Goal: Task Accomplishment & Management: Use online tool/utility

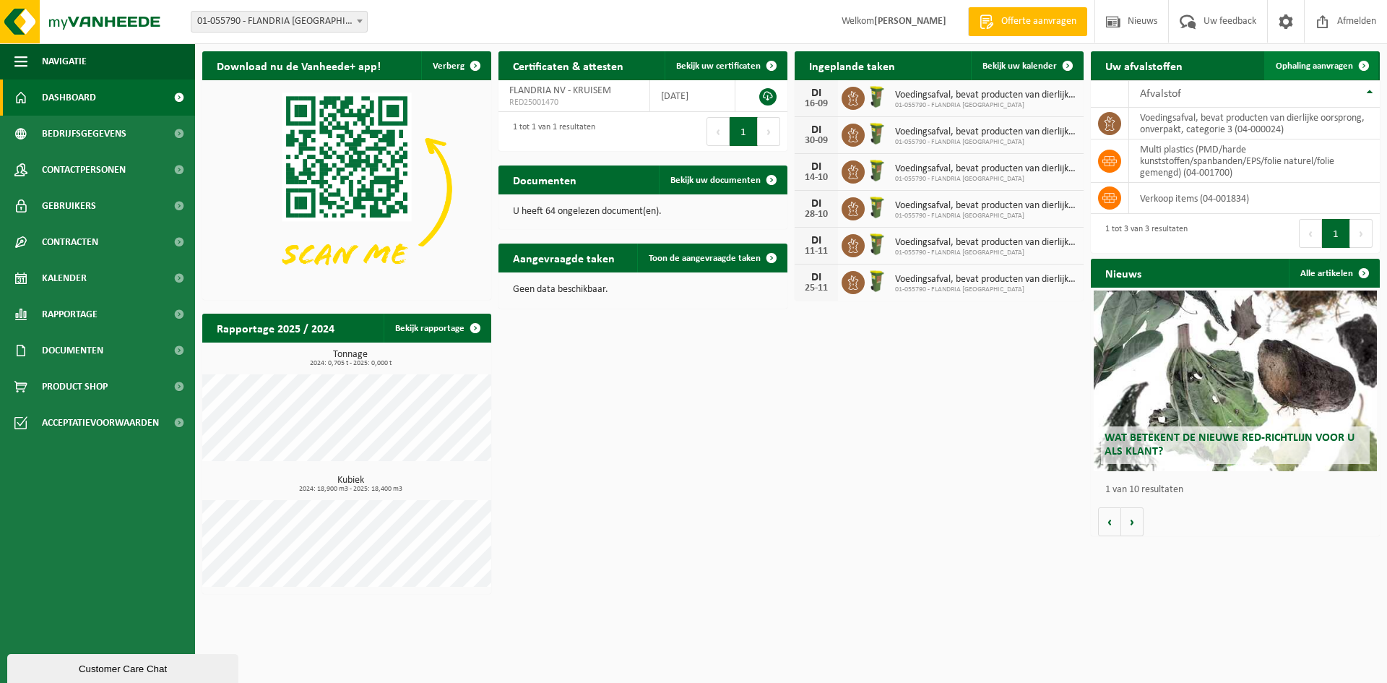
click at [1329, 63] on span "Ophaling aanvragen" at bounding box center [1314, 65] width 77 height 9
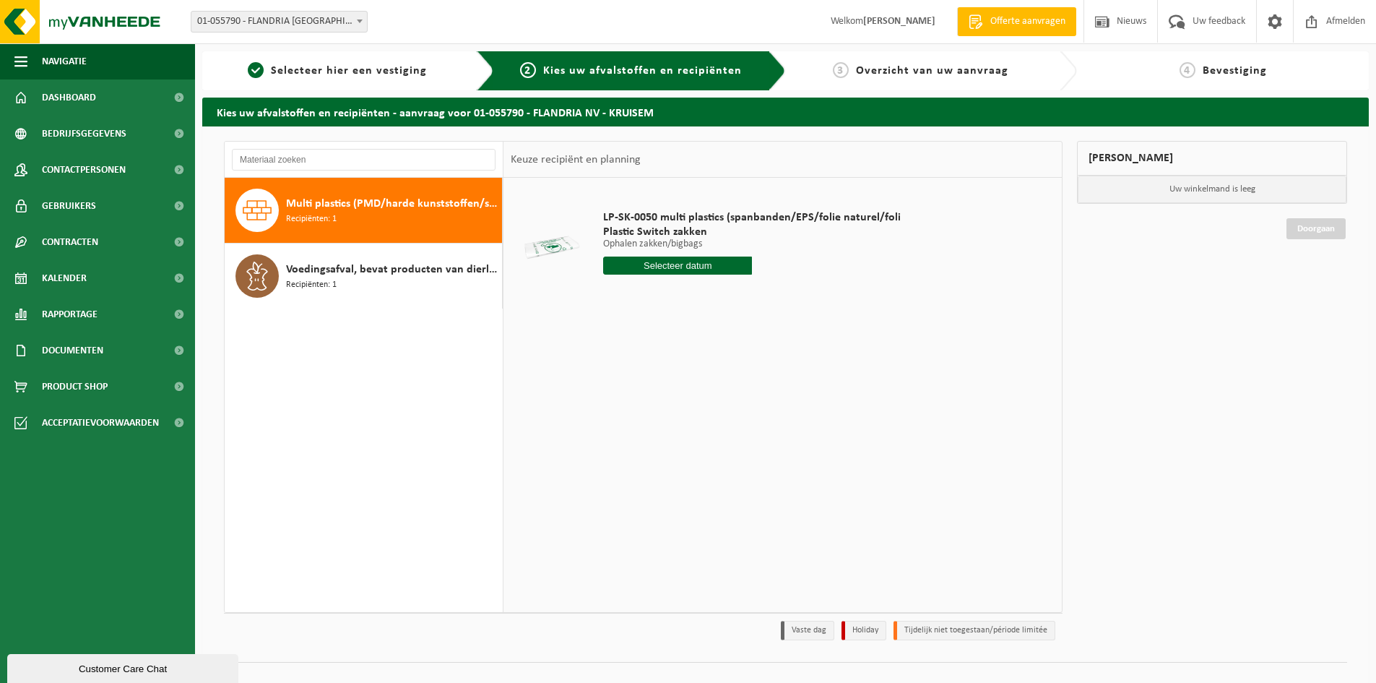
click at [367, 209] on span "Multi plastics (PMD/harde kunststoffen/spanbanden/EPS/folie naturel/folie gemen…" at bounding box center [392, 203] width 212 height 17
click at [675, 264] on input "text" at bounding box center [677, 265] width 149 height 18
click at [641, 411] on div "23" at bounding box center [641, 416] width 25 height 23
type input "Van 2025-09-23"
click at [653, 314] on button "In winkelmand" at bounding box center [644, 319] width 79 height 23
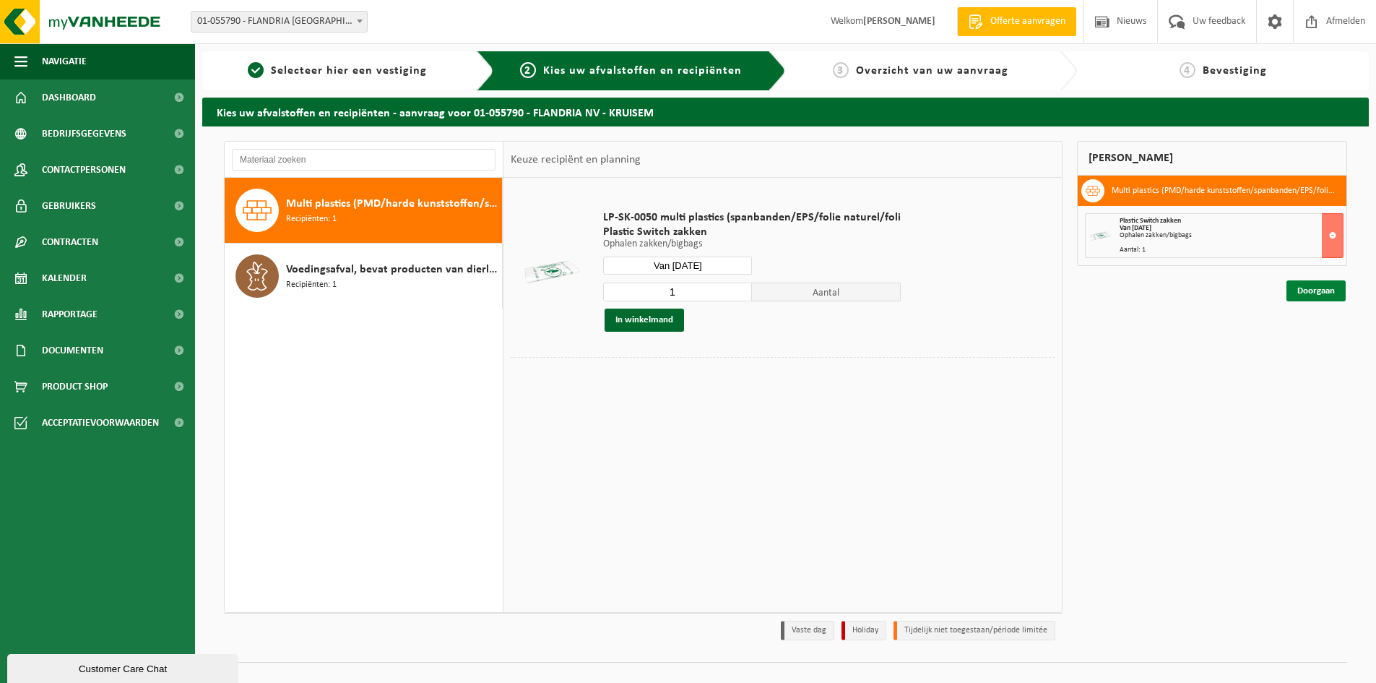
click at [1311, 290] on link "Doorgaan" at bounding box center [1315, 290] width 59 height 21
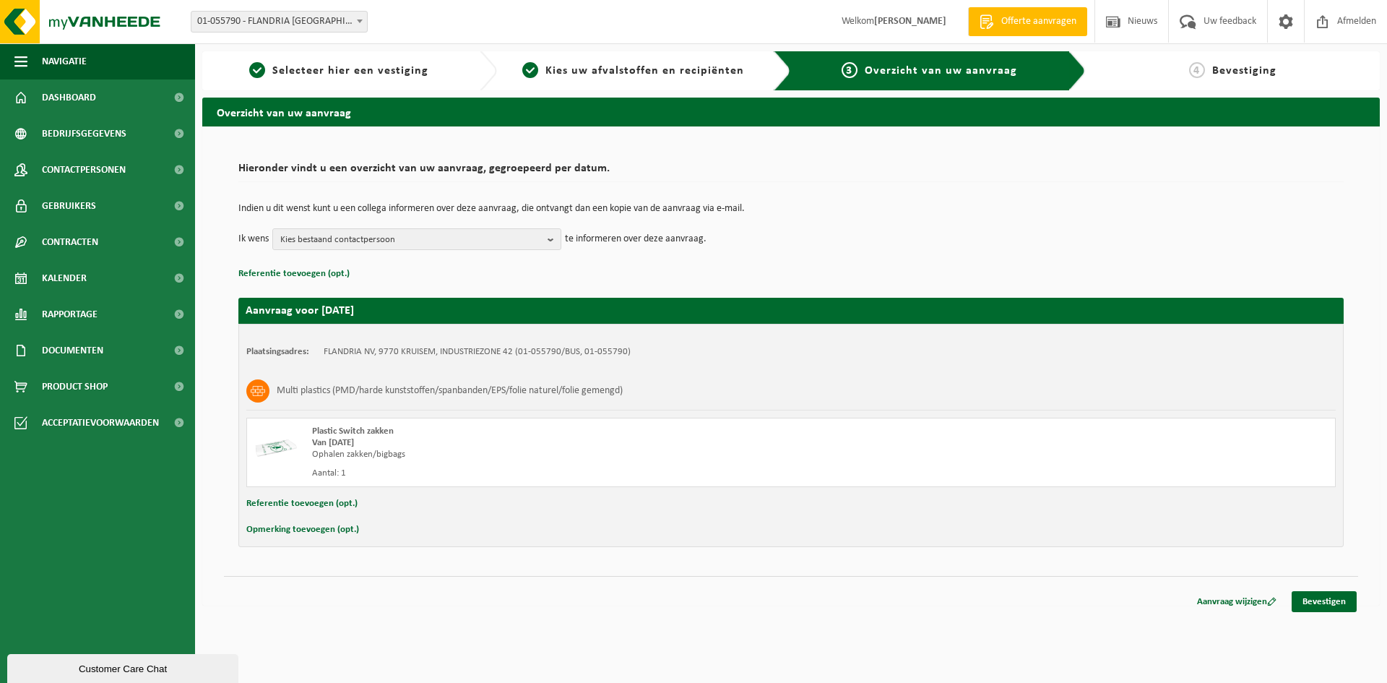
click at [311, 527] on button "Opmerking toevoegen (opt.)" at bounding box center [302, 529] width 113 height 19
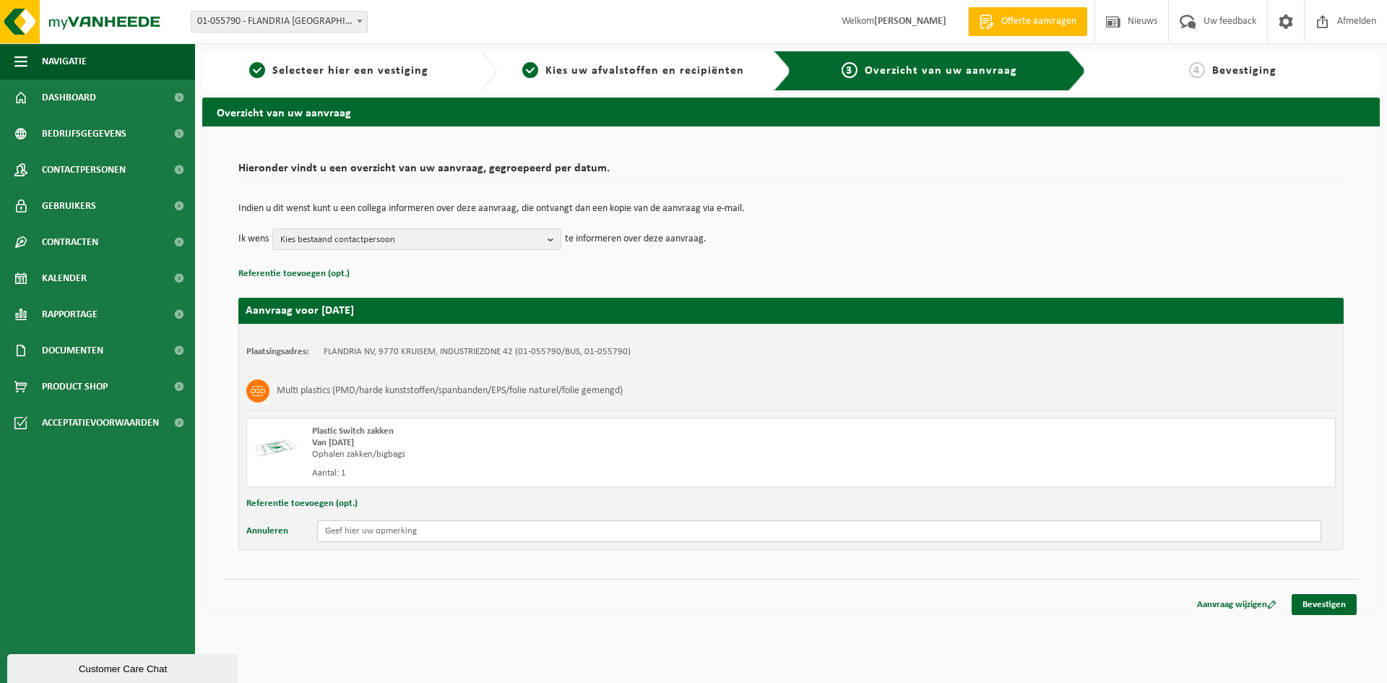
click at [350, 531] on input "text" at bounding box center [819, 531] width 1004 height 22
click at [441, 531] on input "het betreft 1 ophaling van 7 zaken harde plastics" at bounding box center [819, 531] width 1004 height 22
type input "het betreft 1 ophaling van 7 zakken harde plastics"
click at [1332, 600] on link "Bevestigen" at bounding box center [1324, 604] width 65 height 21
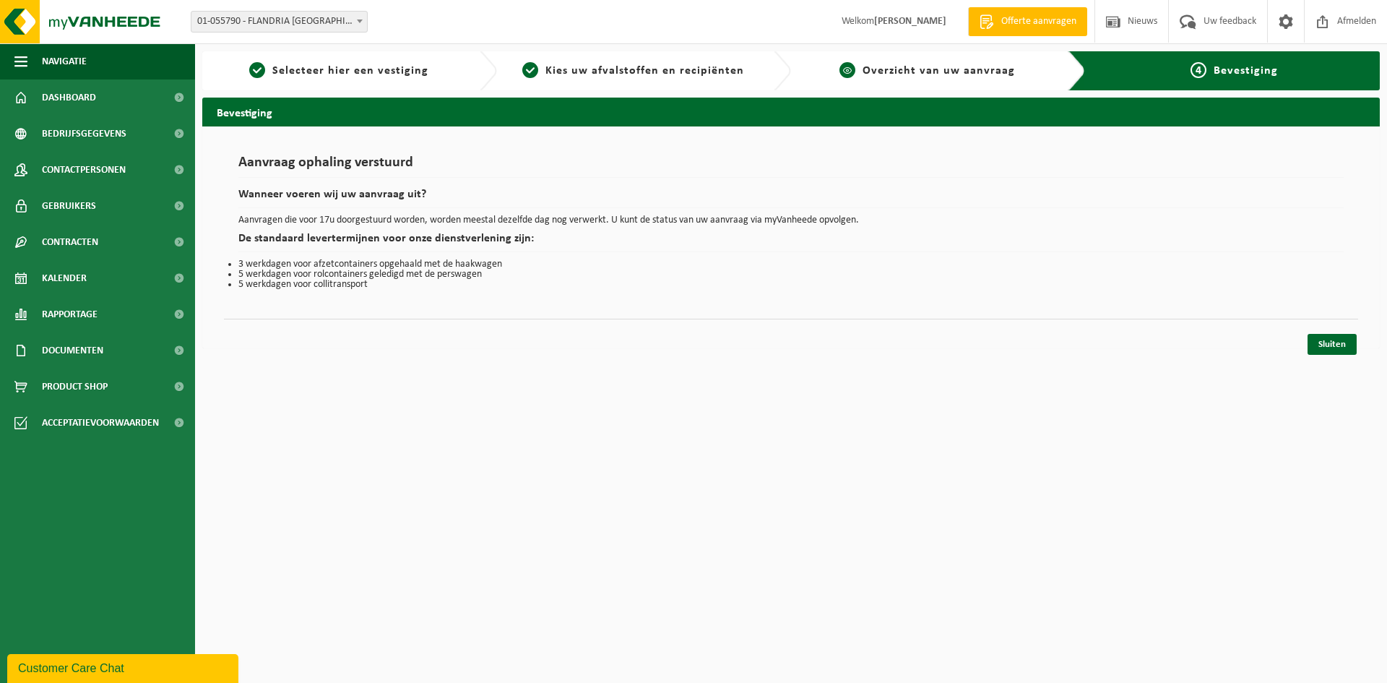
click at [927, 72] on span "Overzicht van uw aanvraag" at bounding box center [938, 71] width 152 height 12
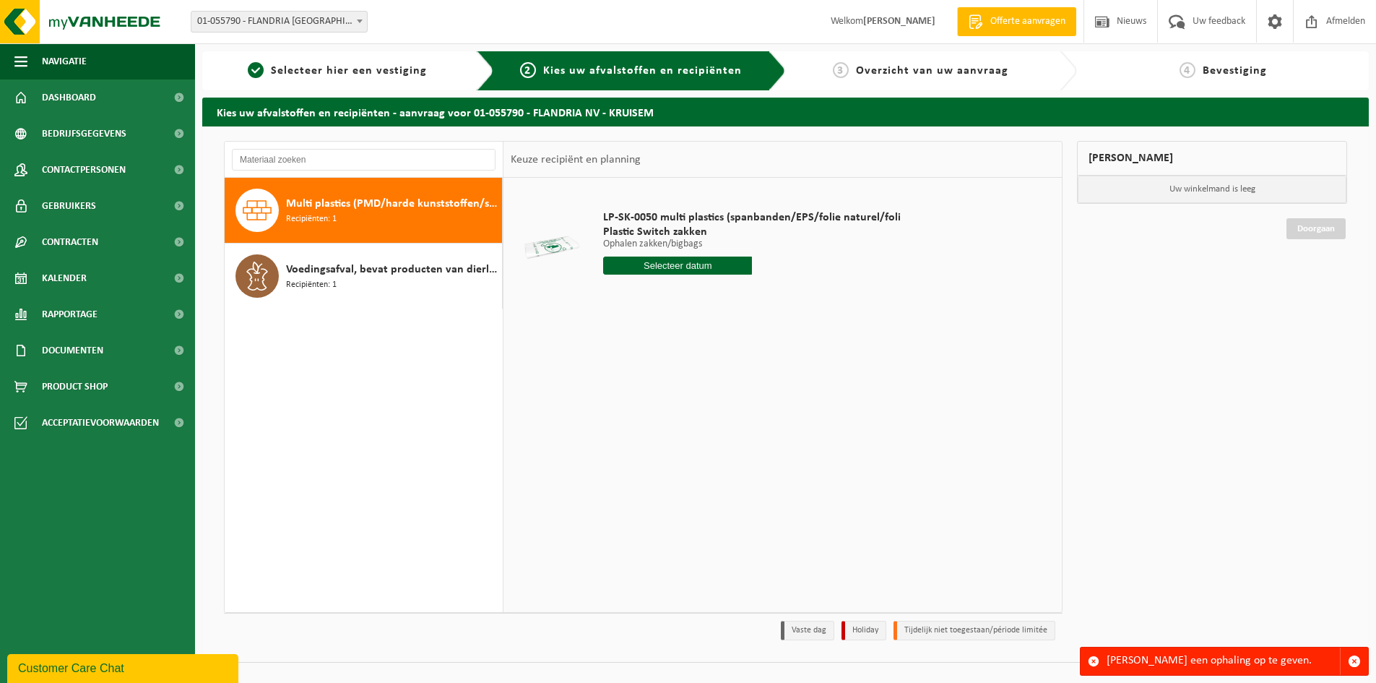
click at [330, 212] on span "Recipiënten: 1" at bounding box center [311, 219] width 51 height 14
click at [56, 272] on span "Kalender" at bounding box center [64, 278] width 45 height 36
